Goal: Information Seeking & Learning: Learn about a topic

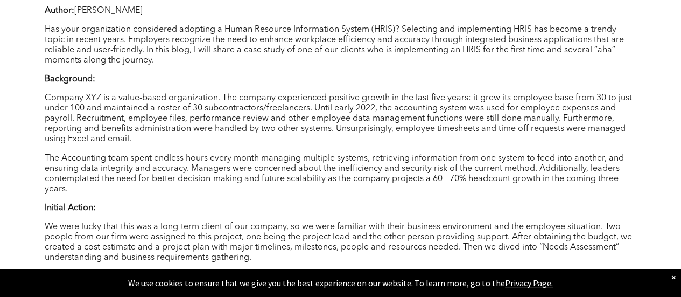
scroll to position [862, 0]
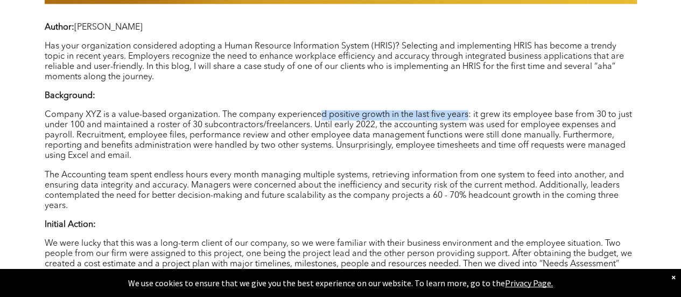
drag, startPoint x: 318, startPoint y: 116, endPoint x: 473, endPoint y: 115, distance: 155.1
click at [466, 116] on p "Company XYZ is a value-based organization. The company experienced positive gro…" at bounding box center [341, 135] width 592 height 51
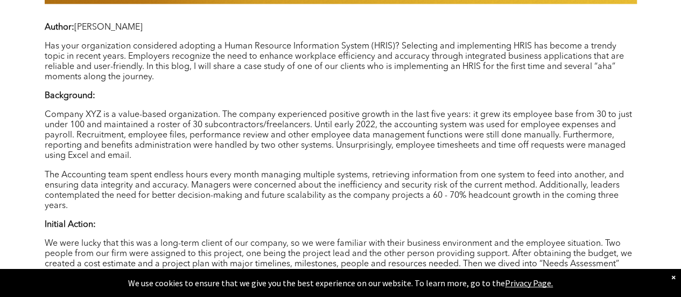
click at [534, 124] on p "Company XYZ is a value-based organization. The company experienced positive gro…" at bounding box center [341, 135] width 592 height 51
drag, startPoint x: 570, startPoint y: 113, endPoint x: 92, endPoint y: 126, distance: 478.3
click at [92, 126] on p "Company XYZ is a value-based organization. The company experienced positive gro…" at bounding box center [341, 135] width 592 height 51
drag, startPoint x: 190, startPoint y: 126, endPoint x: 311, endPoint y: 129, distance: 121.7
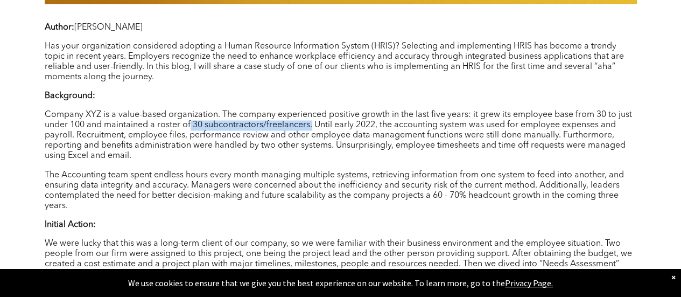
click at [311, 129] on p "Company XYZ is a value-based organization. The company experienced positive gro…" at bounding box center [341, 135] width 592 height 51
drag, startPoint x: 529, startPoint y: 125, endPoint x: 603, endPoint y: 125, distance: 73.8
click at [603, 125] on p "Company XYZ is a value-based organization. The company experienced positive gro…" at bounding box center [341, 135] width 592 height 51
click at [310, 150] on p "Company XYZ is a value-based organization. The company experienced positive gro…" at bounding box center [341, 135] width 592 height 51
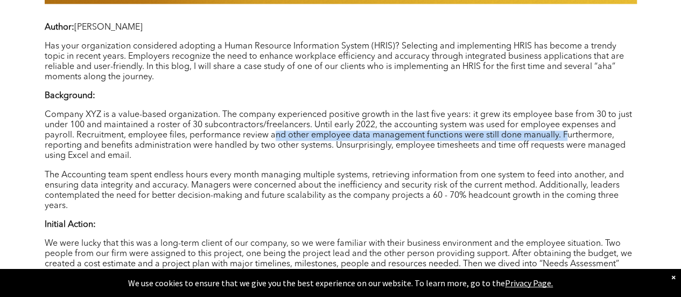
drag, startPoint x: 271, startPoint y: 140, endPoint x: 566, endPoint y: 138, distance: 295.1
click at [566, 138] on p "Company XYZ is a value-based organization. The company experienced positive gro…" at bounding box center [341, 135] width 592 height 51
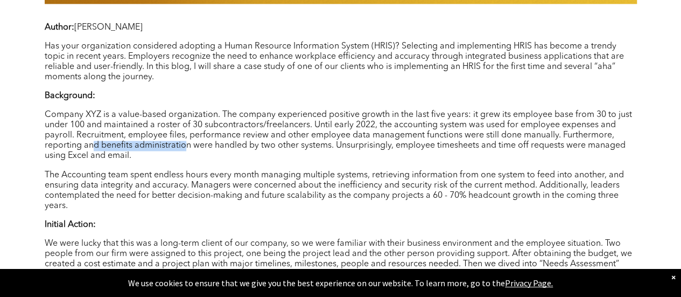
drag, startPoint x: 186, startPoint y: 148, endPoint x: 92, endPoint y: 148, distance: 94.8
click at [92, 148] on p "Company XYZ is a value-based organization. The company experienced positive gro…" at bounding box center [341, 135] width 592 height 51
click at [110, 146] on p "Company XYZ is a value-based organization. The company experienced positive gro…" at bounding box center [341, 135] width 592 height 51
click at [122, 146] on p "Company XYZ is a value-based organization. The company experienced positive gro…" at bounding box center [341, 135] width 592 height 51
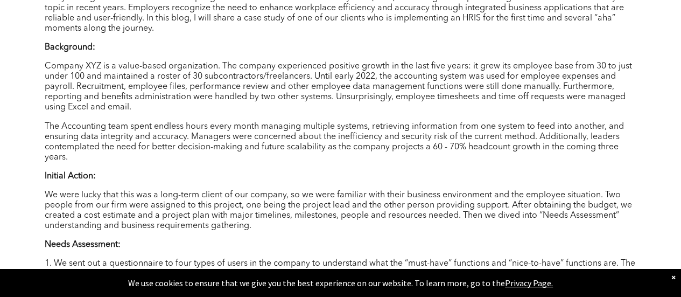
scroll to position [969, 0]
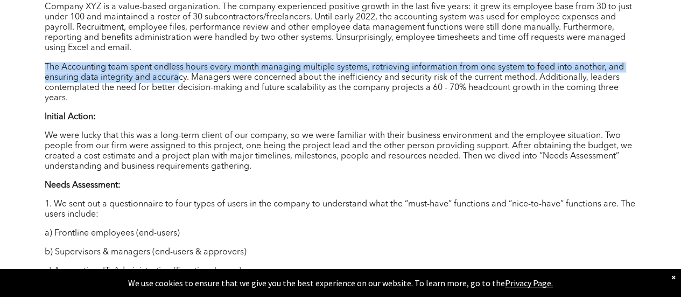
drag, startPoint x: 42, startPoint y: 71, endPoint x: 177, endPoint y: 80, distance: 135.0
click at [177, 80] on p "The Accounting team spent endless hours every month managing multiple systems, …" at bounding box center [341, 82] width 592 height 41
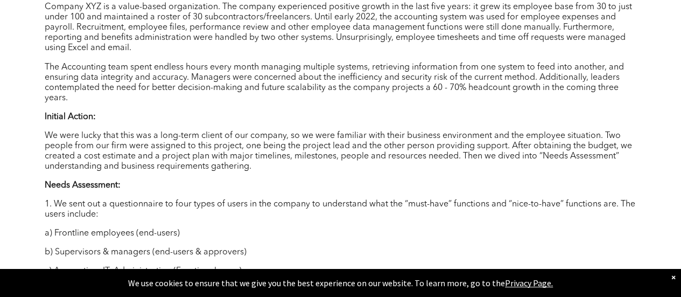
drag, startPoint x: 43, startPoint y: 68, endPoint x: 370, endPoint y: 114, distance: 330.5
click at [372, 101] on p "The Accounting team spent endless hours every month managing multiple systems, …" at bounding box center [341, 82] width 592 height 41
click at [357, 86] on p "The Accounting team spent endless hours every month managing multiple systems, …" at bounding box center [341, 82] width 592 height 41
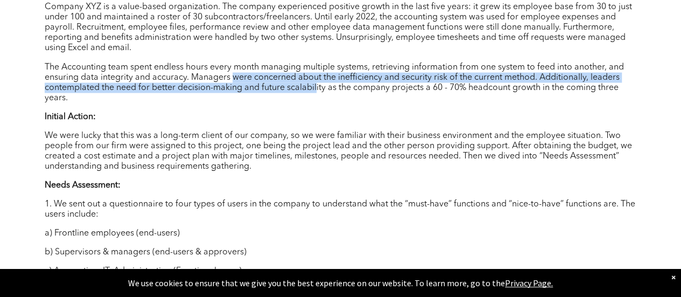
drag, startPoint x: 233, startPoint y: 80, endPoint x: 316, endPoint y: 90, distance: 84.0
click at [316, 90] on p "The Accounting team spent endless hours every month managing multiple systems, …" at bounding box center [341, 82] width 592 height 41
click at [324, 81] on p "The Accounting team spent endless hours every month managing multiple systems, …" at bounding box center [341, 82] width 592 height 41
drag, startPoint x: 354, startPoint y: 81, endPoint x: 373, endPoint y: 84, distance: 18.5
click at [355, 81] on p "The Accounting team spent endless hours every month managing multiple systems, …" at bounding box center [341, 82] width 592 height 41
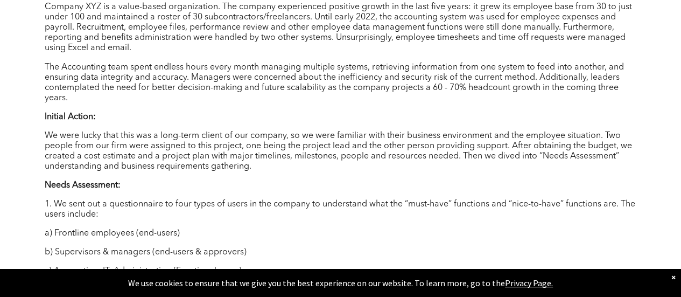
click at [450, 91] on p "The Accounting team spent endless hours every month managing multiple systems, …" at bounding box center [341, 82] width 592 height 41
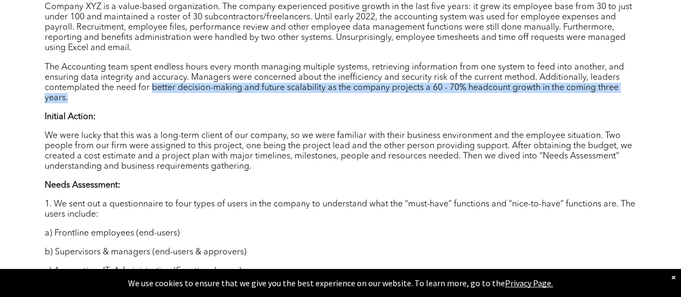
drag, startPoint x: 155, startPoint y: 91, endPoint x: 325, endPoint y: 95, distance: 170.7
click at [325, 95] on p "The Accounting team spent endless hours every month managing multiple systems, …" at bounding box center [341, 82] width 592 height 41
click at [318, 92] on p "The Accounting team spent endless hours every month managing multiple systems, …" at bounding box center [341, 82] width 592 height 41
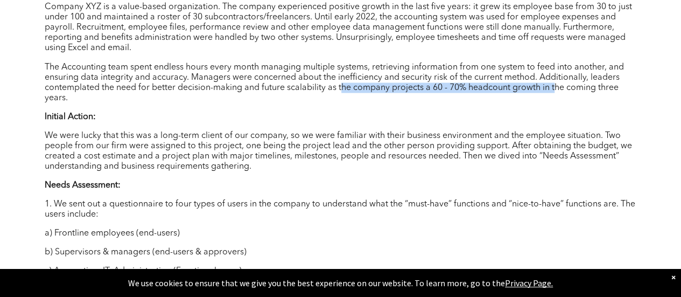
drag, startPoint x: 342, startPoint y: 92, endPoint x: 557, endPoint y: 92, distance: 214.8
click at [557, 92] on p "The Accounting team spent endless hours every month managing multiple systems, …" at bounding box center [341, 82] width 592 height 41
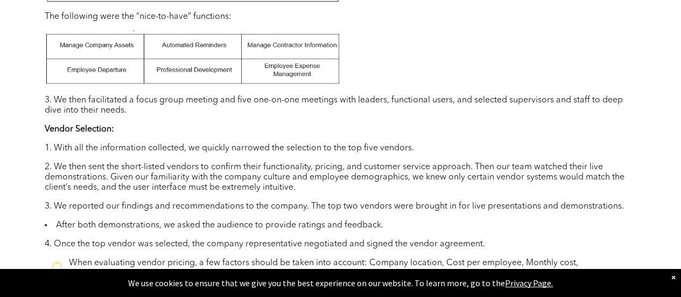
scroll to position [1454, 0]
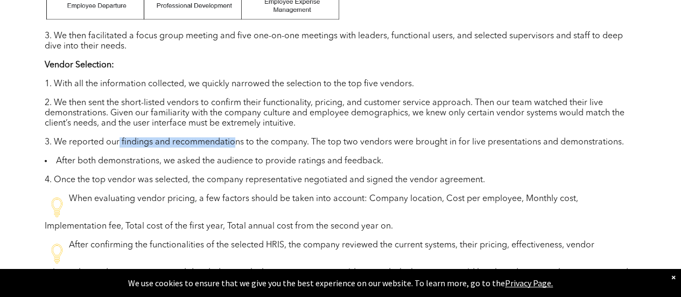
drag, startPoint x: 119, startPoint y: 139, endPoint x: 236, endPoint y: 142, distance: 116.9
click at [236, 142] on div "Author: [PERSON_NAME] Has your organization considered adopting a Human Resourc…" at bounding box center [341, 216] width 592 height 1573
click at [246, 117] on p "2. We then sent the short-listed vendors to confirm their functionality, pricin…" at bounding box center [341, 113] width 592 height 31
drag, startPoint x: 244, startPoint y: 116, endPoint x: 435, endPoint y: 131, distance: 190.7
click at [328, 124] on p "2. We then sent the short-listed vendors to confirm their functionality, pricin…" at bounding box center [341, 113] width 592 height 31
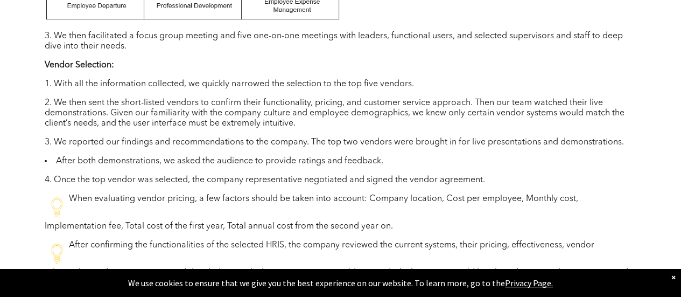
click at [438, 108] on p "2. We then sent the short-listed vendors to confirm their functionality, pricin…" at bounding box center [341, 113] width 592 height 31
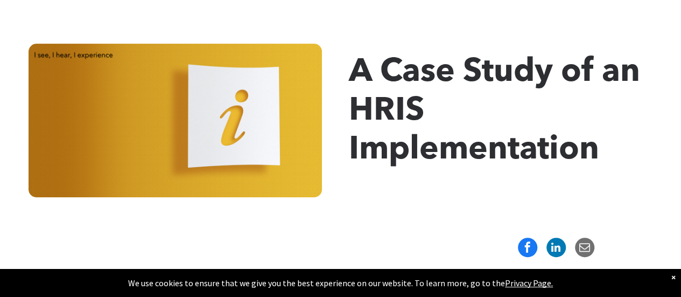
scroll to position [0, 0]
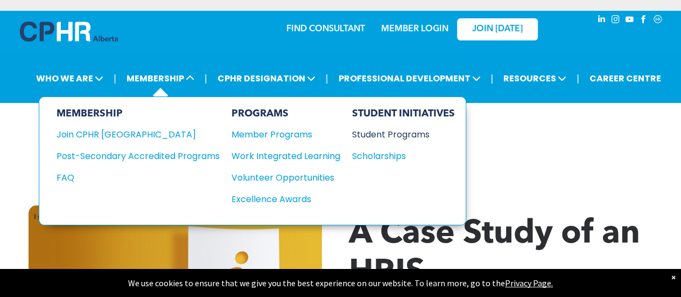
click at [377, 136] on div "Student Programs" at bounding box center [398, 134] width 93 height 13
